Goal: Task Accomplishment & Management: Use online tool/utility

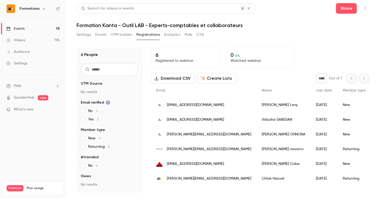
click at [15, 28] on div "Events" at bounding box center [15, 28] width 18 height 5
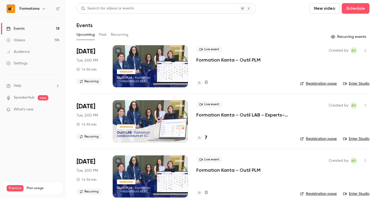
click at [354, 139] on link "Enter Studio" at bounding box center [356, 139] width 26 height 5
click at [256, 137] on div "7" at bounding box center [243, 138] width 95 height 7
click at [256, 115] on p "Formation Kanta - Outil LAB - Experts-comptables et collaborateurs" at bounding box center [243, 115] width 95 height 6
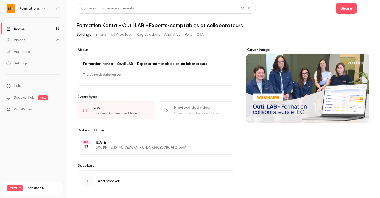
click at [186, 38] on button "Polls" at bounding box center [188, 35] width 8 height 8
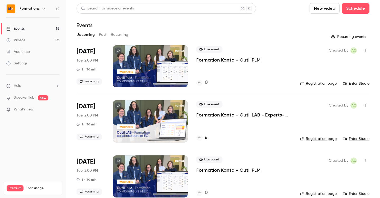
click at [317, 139] on link "Registration page" at bounding box center [318, 139] width 37 height 5
click at [251, 115] on p "Formation Kanta - Outil LAB - Experts-comptables et collaborateurs" at bounding box center [243, 115] width 95 height 6
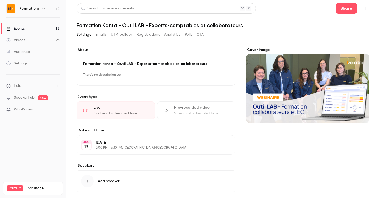
click at [187, 35] on button "Polls" at bounding box center [188, 35] width 8 height 8
